Goal: Task Accomplishment & Management: Complete application form

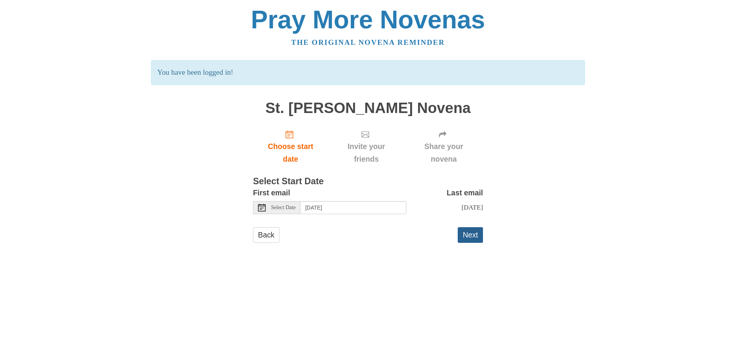
click at [464, 239] on button "Next" at bounding box center [470, 235] width 25 height 16
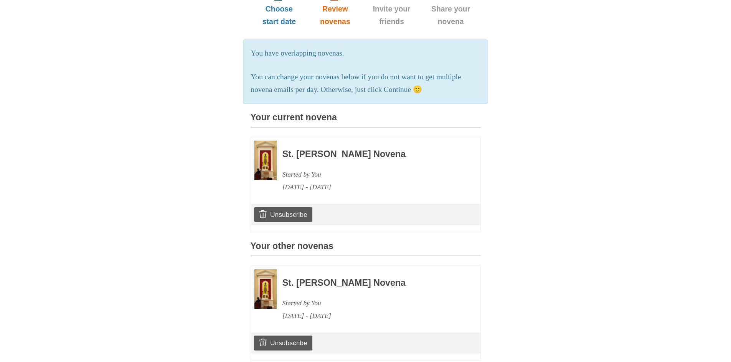
scroll to position [115, 0]
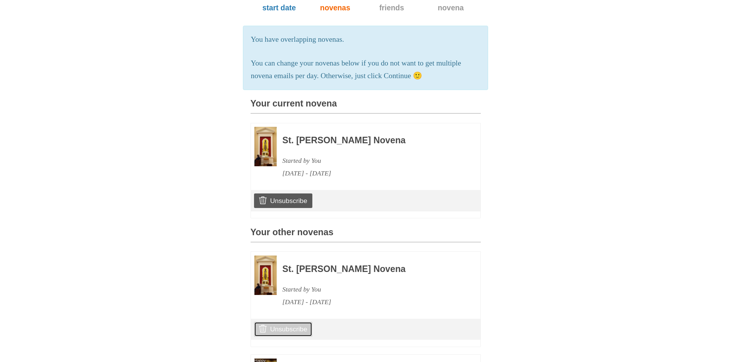
click at [275, 337] on link "Unsubscribe" at bounding box center [283, 329] width 58 height 15
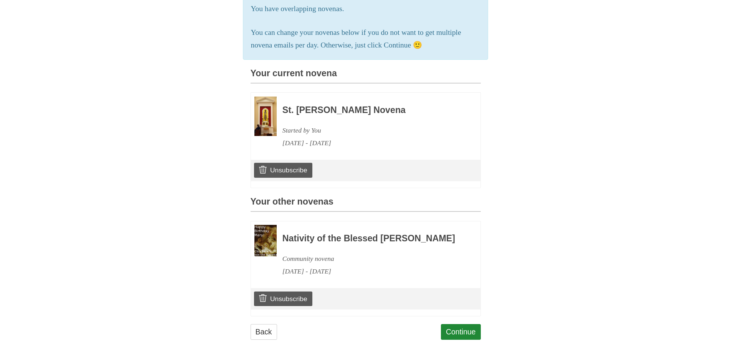
scroll to position [204, 0]
click at [467, 327] on link "Continue" at bounding box center [461, 332] width 40 height 16
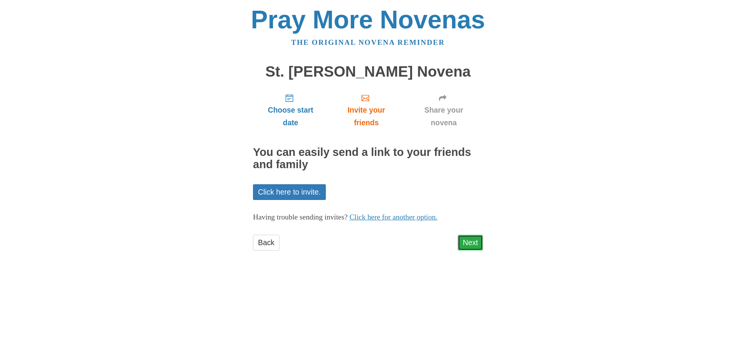
click at [468, 244] on link "Next" at bounding box center [470, 243] width 25 height 16
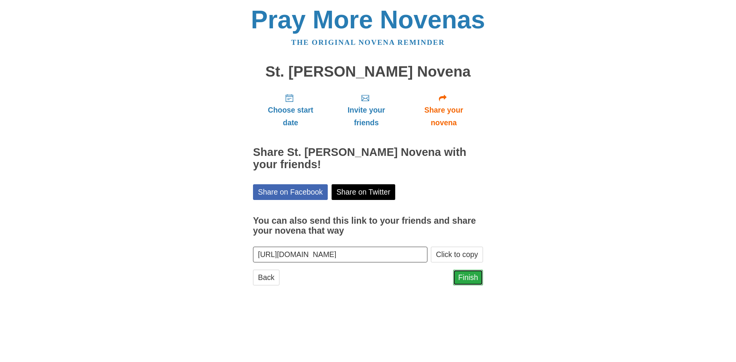
click at [464, 278] on link "Finish" at bounding box center [468, 278] width 30 height 16
